Goal: Check status: Check status

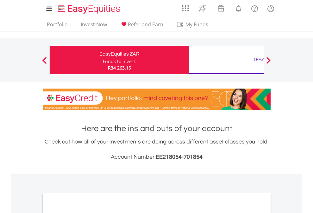
click at [103, 60] on div "Funds to invest:" at bounding box center [120, 61] width 34 height 6
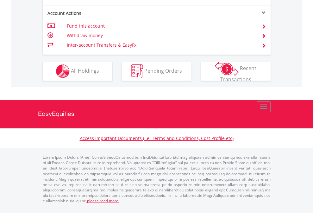
scroll to position [645, 0]
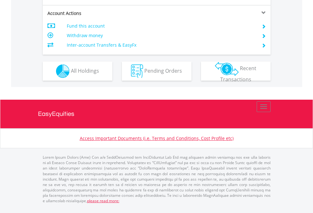
scroll to position [565, 0]
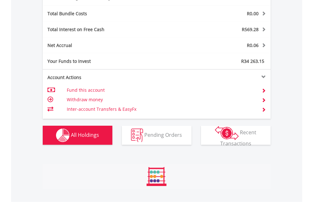
scroll to position [755, 0]
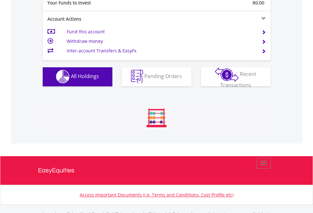
scroll to position [627, 0]
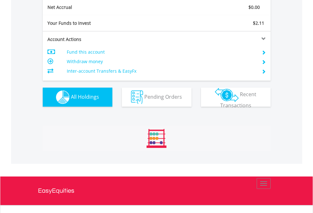
scroll to position [717, 0]
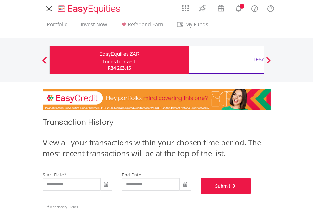
click at [251, 194] on button "Submit" at bounding box center [226, 186] width 50 height 16
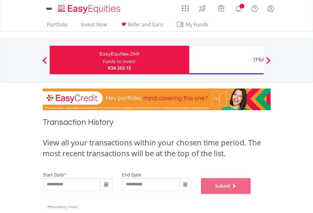
scroll to position [257, 0]
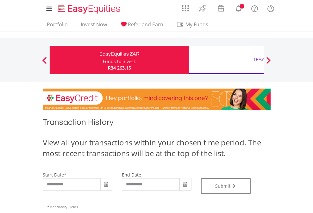
click at [226, 60] on div "TFSA" at bounding box center [259, 59] width 132 height 9
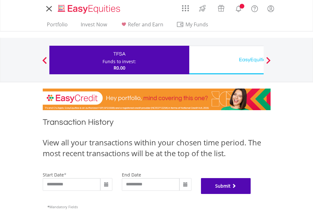
click at [251, 194] on button "Submit" at bounding box center [226, 186] width 50 height 16
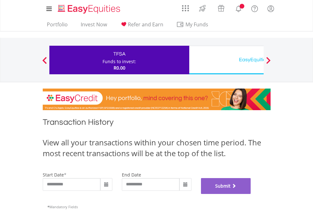
scroll to position [257, 0]
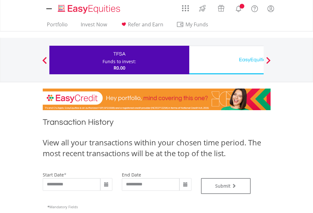
click at [226, 60] on div "EasyEquities USD" at bounding box center [259, 59] width 132 height 9
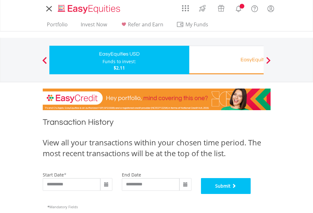
click at [251, 194] on button "Submit" at bounding box center [226, 186] width 50 height 16
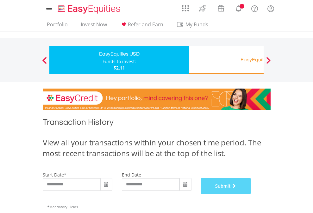
scroll to position [257, 0]
